Goal: Task Accomplishment & Management: Complete application form

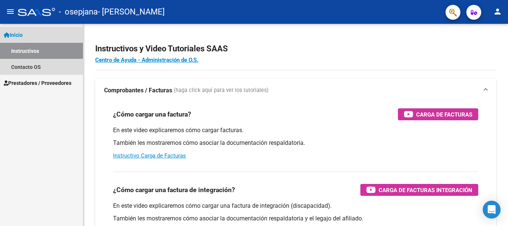
click at [61, 38] on link "Inicio" at bounding box center [41, 35] width 83 height 16
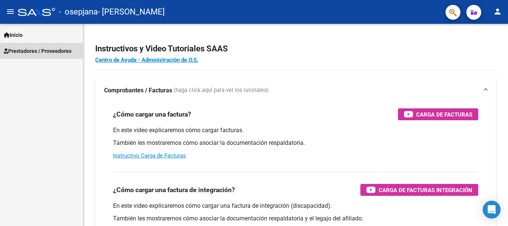
click at [58, 51] on span "Prestadores / Proveedores" at bounding box center [38, 51] width 68 height 8
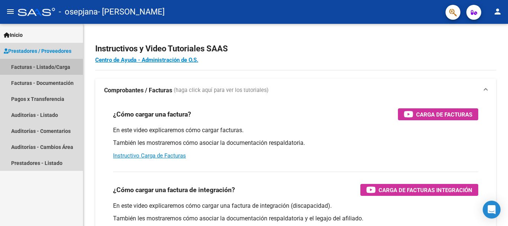
click at [49, 61] on link "Facturas - Listado/Carga" at bounding box center [41, 67] width 83 height 16
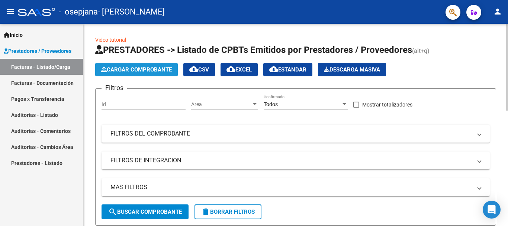
click at [151, 66] on button "Cargar Comprobante" at bounding box center [136, 69] width 83 height 13
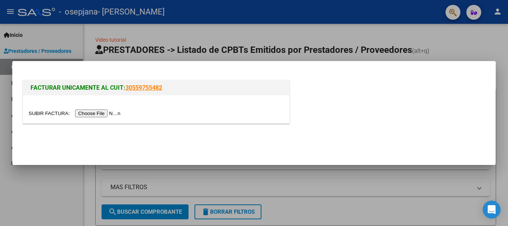
click at [91, 112] on input "file" at bounding box center [76, 113] width 94 height 8
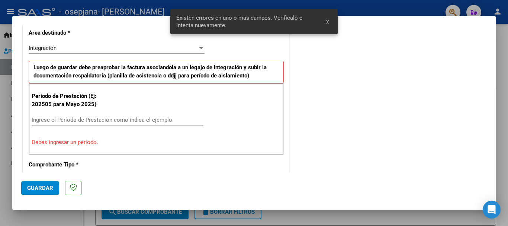
scroll to position [186, 0]
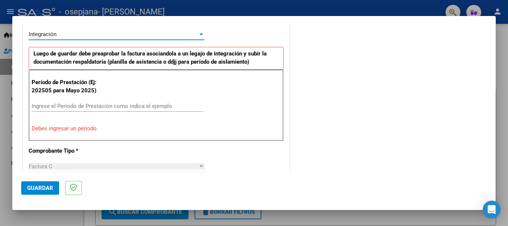
click at [148, 37] on div "Integración" at bounding box center [113, 34] width 169 height 7
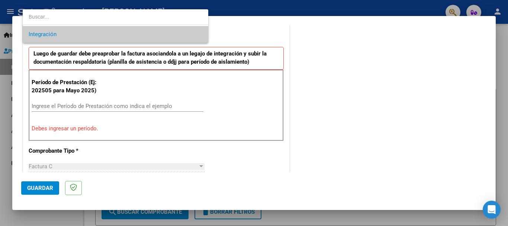
click at [115, 41] on span "Integración" at bounding box center [116, 34] width 174 height 17
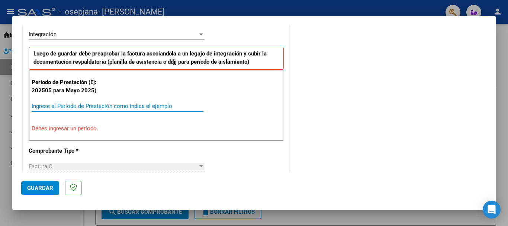
click at [96, 105] on input "Ingrese el Período de Prestación como indica el ejemplo" at bounding box center [118, 106] width 172 height 7
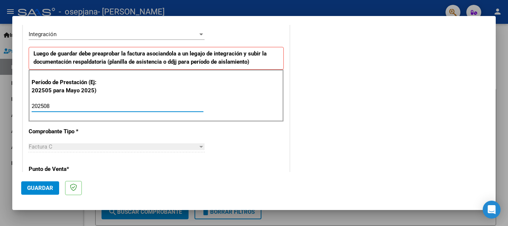
type input "202508"
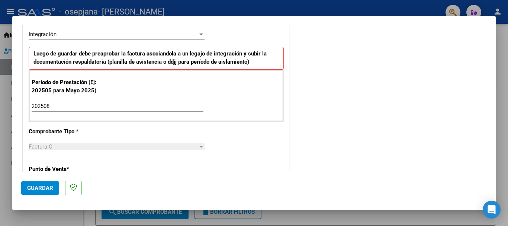
click at [338, 90] on div "COMENTARIOS Comentarios del Prestador / Gerenciador:" at bounding box center [389, 171] width 196 height 646
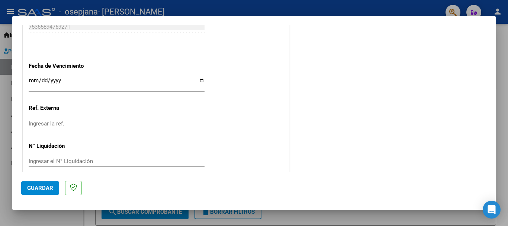
scroll to position [508, 0]
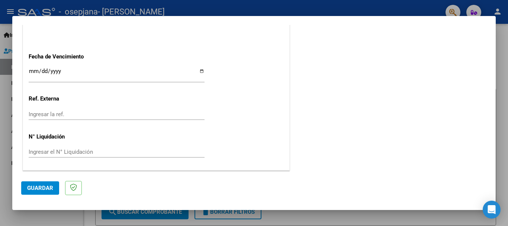
click at [44, 191] on span "Guardar" at bounding box center [40, 187] width 26 height 7
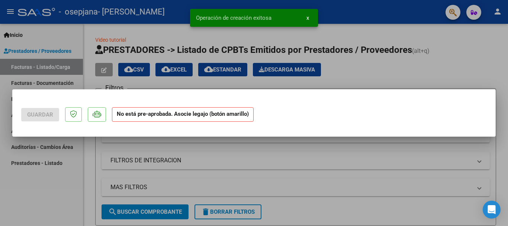
scroll to position [0, 0]
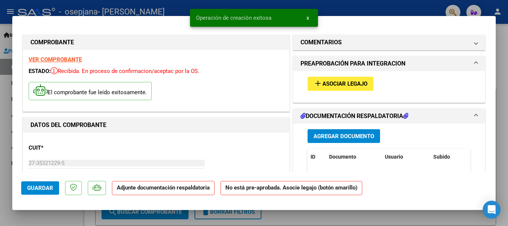
click at [340, 82] on span "Asociar Legajo" at bounding box center [344, 84] width 45 height 7
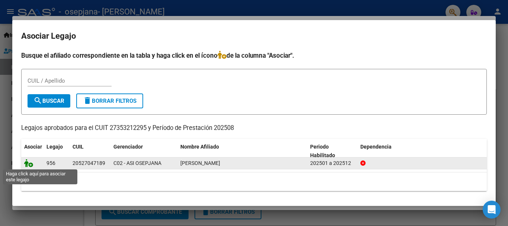
click at [29, 165] on icon at bounding box center [28, 163] width 9 height 8
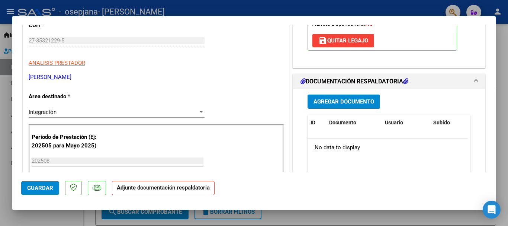
scroll to position [135, 0]
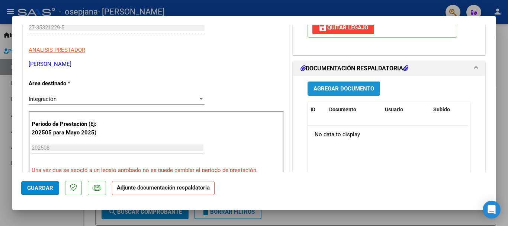
click at [354, 86] on span "Agregar Documento" at bounding box center [344, 89] width 61 height 7
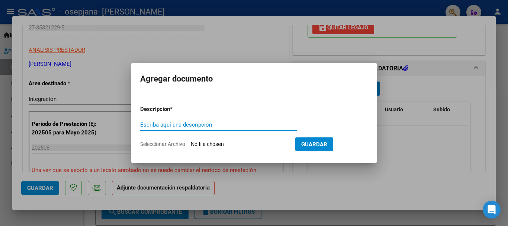
click at [219, 125] on input "Escriba aquí una descripcion" at bounding box center [218, 124] width 157 height 7
type input "l"
type input "planilla [DATE]"
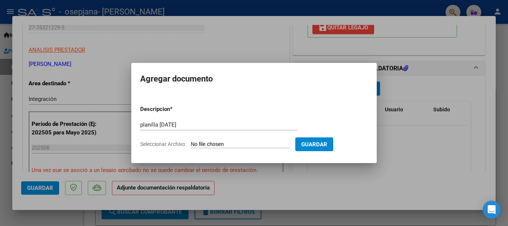
click at [253, 145] on input "Seleccionar Archivo" at bounding box center [240, 144] width 99 height 7
type input "C:\fakepath\planilla agosto [PERSON_NAME] 25.pdf"
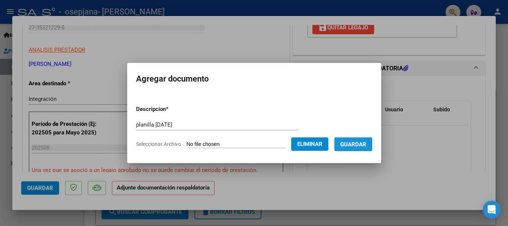
click at [362, 142] on span "Guardar" at bounding box center [353, 144] width 26 height 7
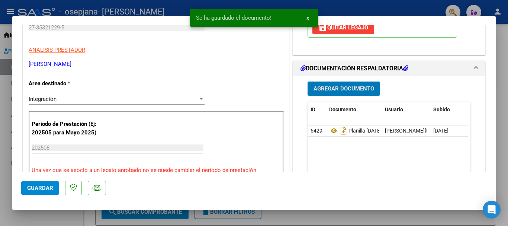
click at [53, 187] on button "Guardar" at bounding box center [40, 187] width 38 height 13
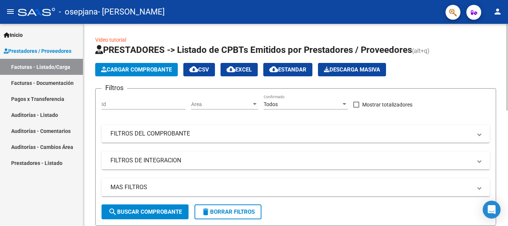
click at [508, 68] on div at bounding box center [507, 67] width 2 height 87
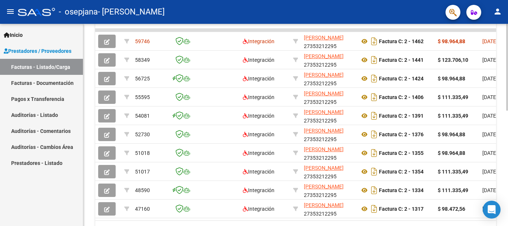
scroll to position [228, 0]
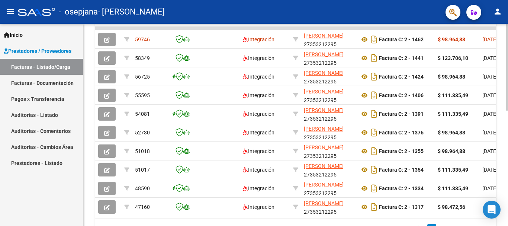
click at [496, 163] on div "Video tutorial PRESTADORES -> Listado de CPBTs Emitidos por Prestadores / Prove…" at bounding box center [296, 28] width 427 height 466
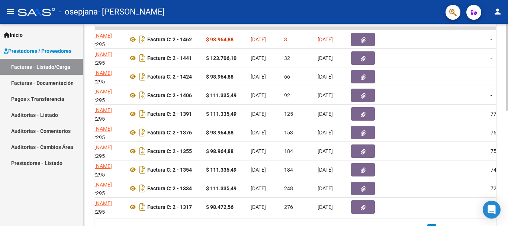
scroll to position [0, 239]
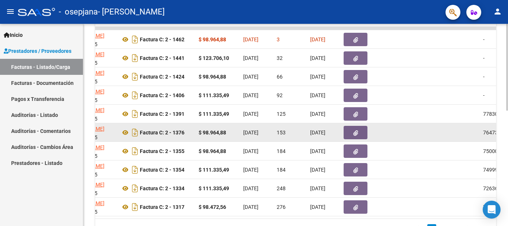
click at [421, 131] on datatable-body-cell at bounding box center [436, 132] width 30 height 18
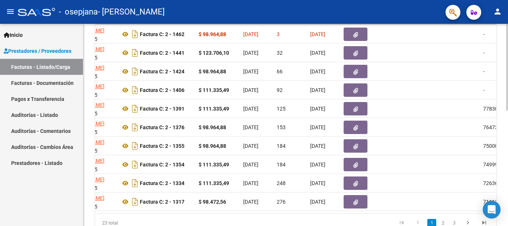
click at [506, 202] on div "Video tutorial PRESTADORES -> Listado de CPBTs Emitidos por Prestadores / Prove…" at bounding box center [296, 23] width 427 height 466
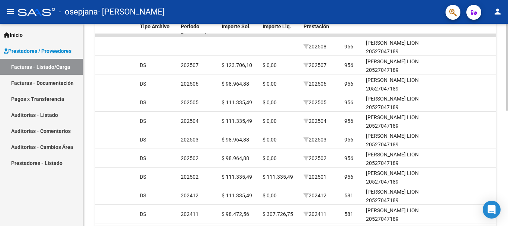
scroll to position [216, 0]
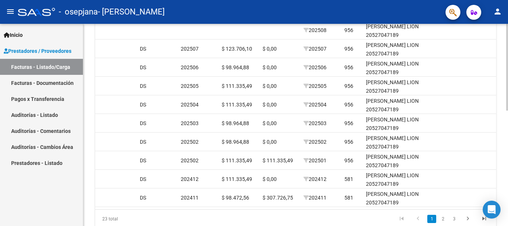
click at [507, 201] on div at bounding box center [507, 171] width 2 height 87
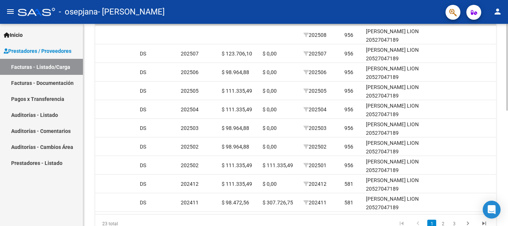
scroll to position [232, 0]
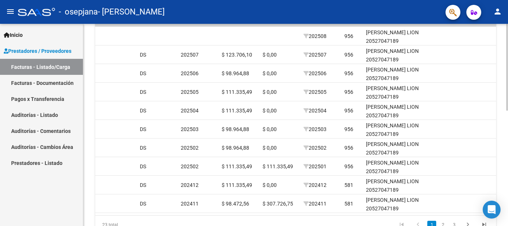
click at [507, 198] on div at bounding box center [507, 168] width 2 height 87
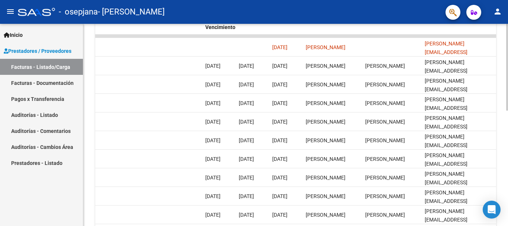
scroll to position [221, 0]
click at [504, 203] on div "Video tutorial PRESTADORES -> Listado de CPBTs Emitidos por Prestadores / Prove…" at bounding box center [296, 36] width 427 height 466
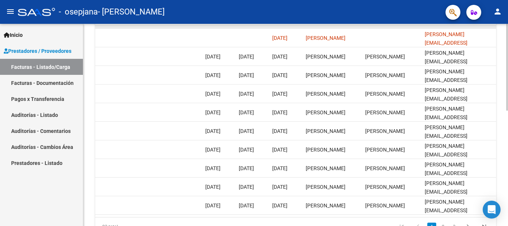
scroll to position [231, 0]
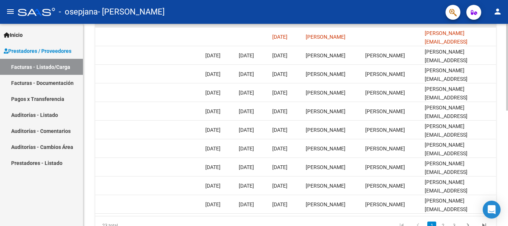
click at [502, 208] on div "Video tutorial PRESTADORES -> Listado de CPBTs Emitidos por Prestadores / Prove…" at bounding box center [296, 26] width 427 height 466
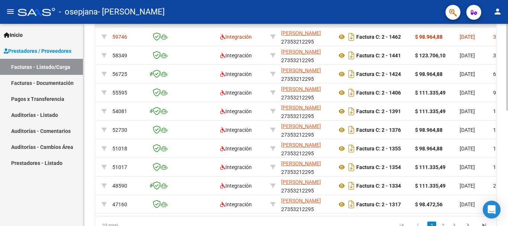
scroll to position [0, 0]
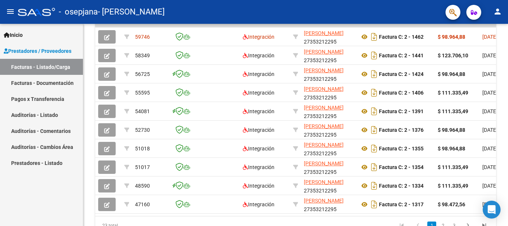
click at [39, 79] on link "Facturas - Documentación" at bounding box center [41, 83] width 83 height 16
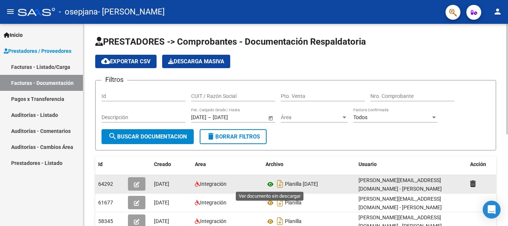
click at [270, 183] on icon at bounding box center [271, 184] width 10 height 9
